Goal: Information Seeking & Learning: Learn about a topic

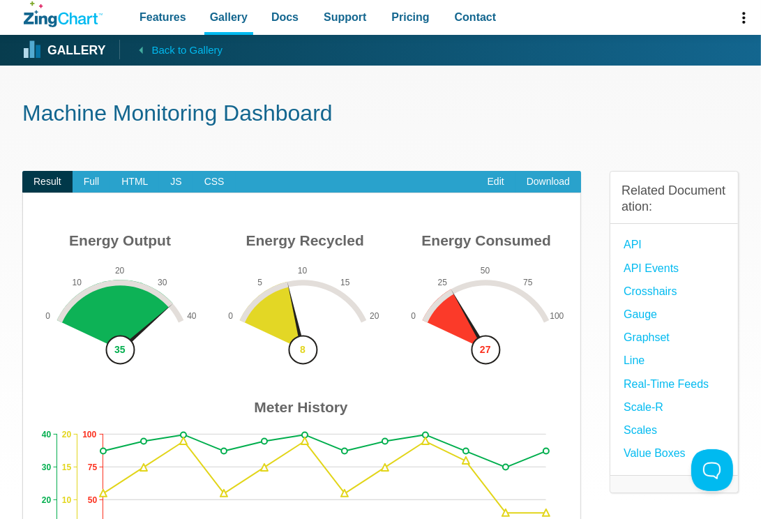
click at [50, 55] on strong "Gallery" at bounding box center [76, 51] width 58 height 13
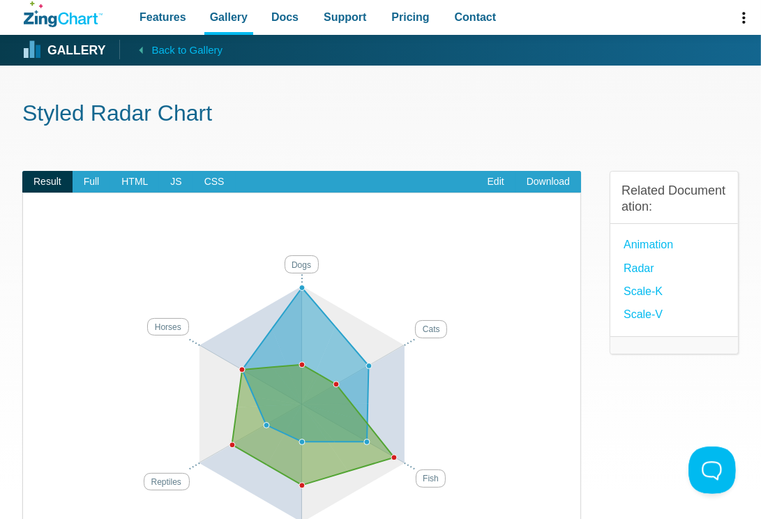
click at [719, 462] on button at bounding box center [709, 467] width 42 height 42
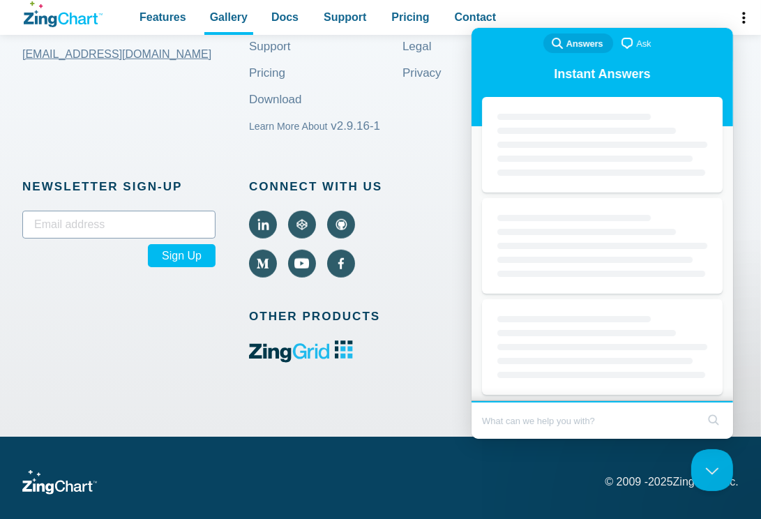
scroll to position [823, 0]
